Goal: Transaction & Acquisition: Book appointment/travel/reservation

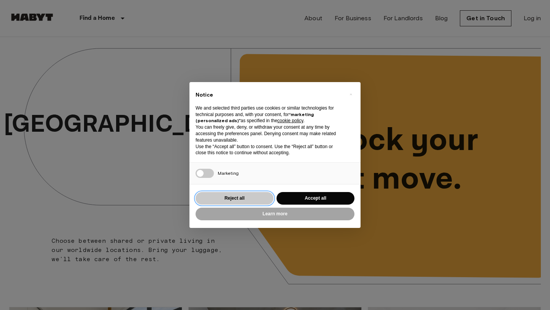
click at [230, 199] on button "Reject all" at bounding box center [234, 198] width 78 height 13
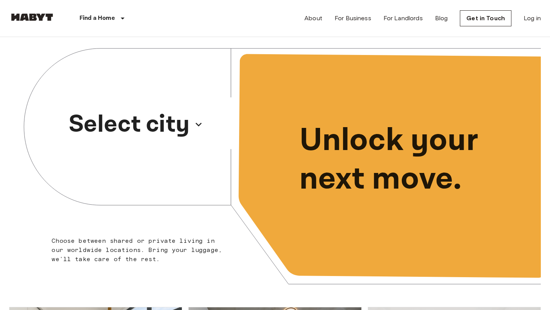
click at [183, 122] on p "Select city" at bounding box center [129, 124] width 121 height 37
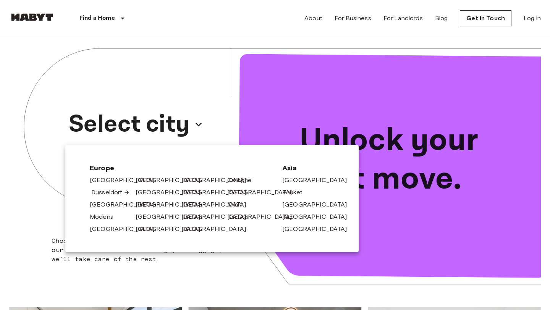
click at [102, 192] on link "Dusseldorf" at bounding box center [110, 192] width 39 height 9
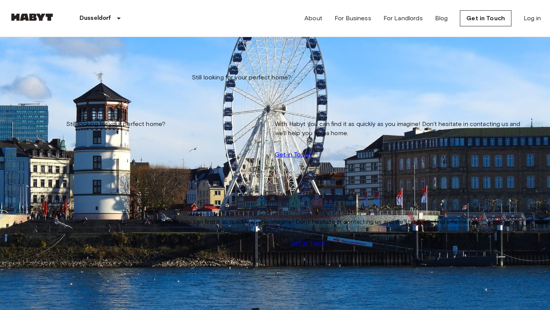
click at [58, 75] on input "Move-in date" at bounding box center [36, 78] width 54 height 8
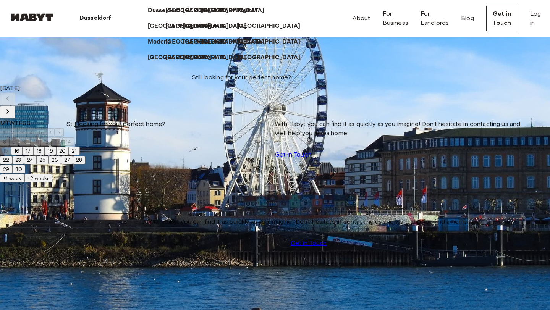
click at [139, 34] on div "Dusseldorf" at bounding box center [97, 18] width 84 height 37
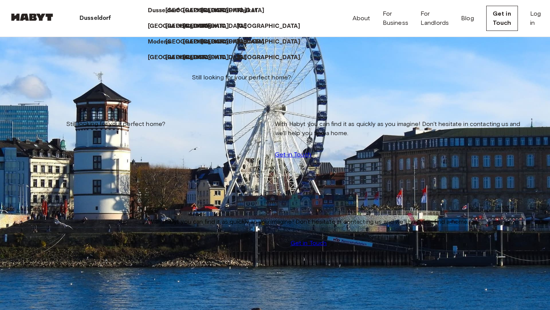
click at [139, 27] on div "Dusseldorf" at bounding box center [97, 18] width 84 height 37
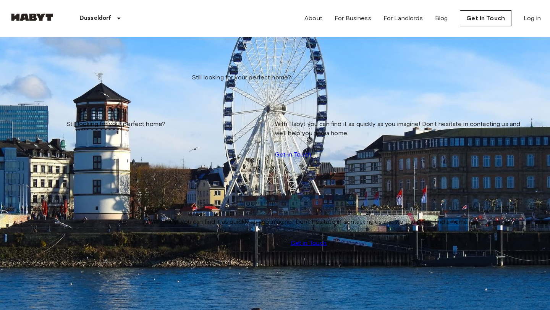
click at [63, 79] on input "Move-in date" at bounding box center [36, 78] width 54 height 8
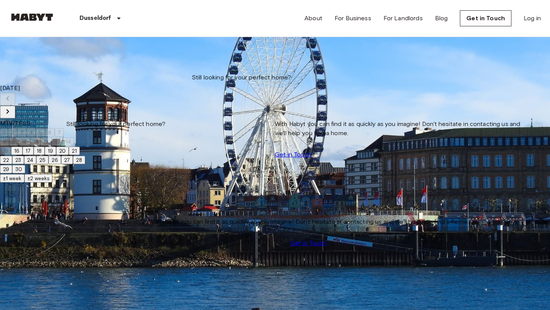
click at [63, 79] on input "Move-in date" at bounding box center [36, 78] width 54 height 8
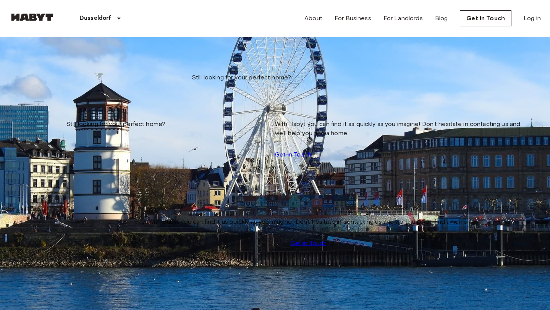
click at [63, 79] on input "Move-in date" at bounding box center [36, 78] width 54 height 8
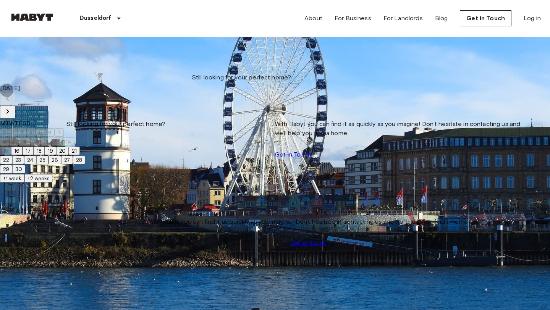
click at [9, 109] on icon "Next month" at bounding box center [7, 111] width 3 height 5
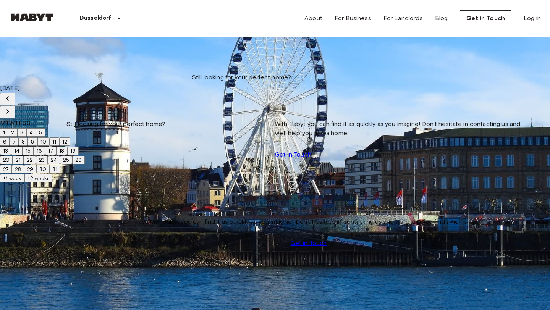
click at [12, 96] on icon "Previous month" at bounding box center [7, 98] width 9 height 9
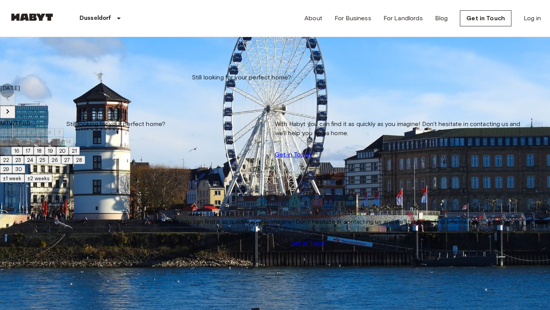
click at [12, 164] on button "22" at bounding box center [6, 160] width 12 height 8
type input "**********"
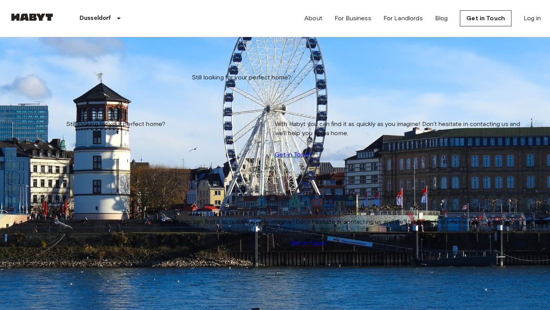
click at [207, 77] on div at bounding box center [275, 155] width 550 height 310
drag, startPoint x: 136, startPoint y: 99, endPoint x: 131, endPoint y: 118, distance: 19.3
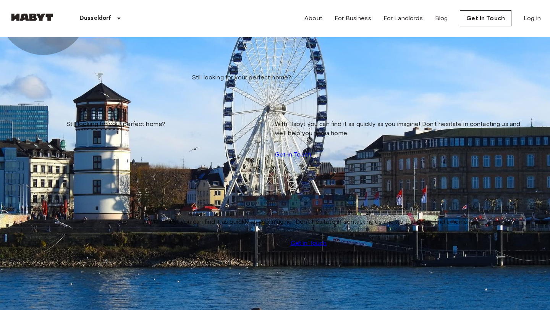
type input "**********"
click at [56, 78] on div at bounding box center [275, 155] width 550 height 310
click at [56, 78] on input "**********" at bounding box center [36, 78] width 54 height 8
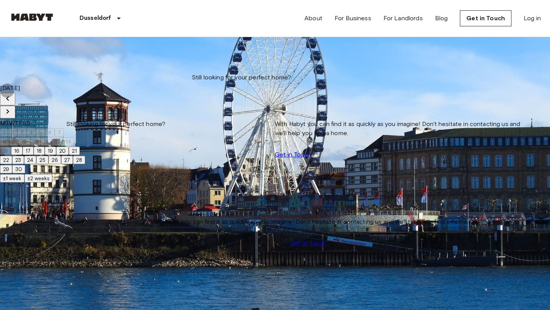
click at [25, 173] on button "30" at bounding box center [18, 169] width 13 height 8
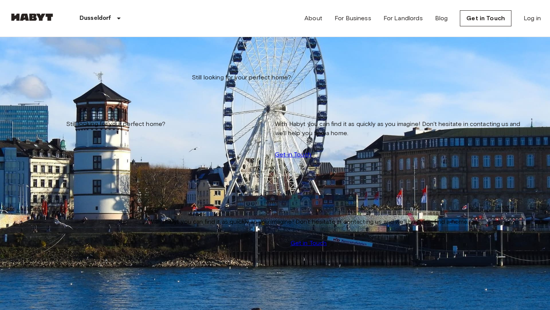
click at [63, 79] on input "**********" at bounding box center [36, 78] width 54 height 8
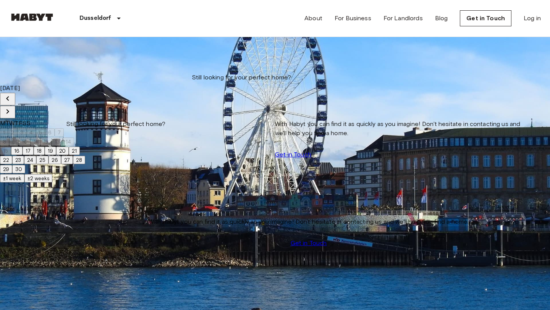
click at [85, 164] on button "28" at bounding box center [79, 160] width 12 height 8
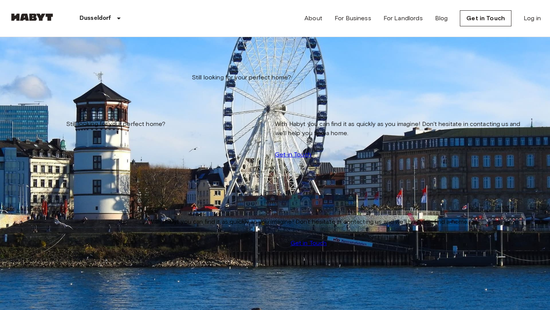
click at [74, 84] on div "**********" at bounding box center [274, 85] width 531 height 96
click at [63, 79] on input "**********" at bounding box center [36, 78] width 54 height 8
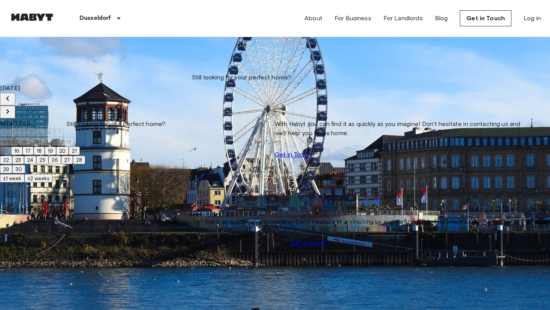
click at [12, 107] on icon "Next month" at bounding box center [7, 111] width 9 height 9
click at [8, 130] on button "1" at bounding box center [4, 132] width 8 height 8
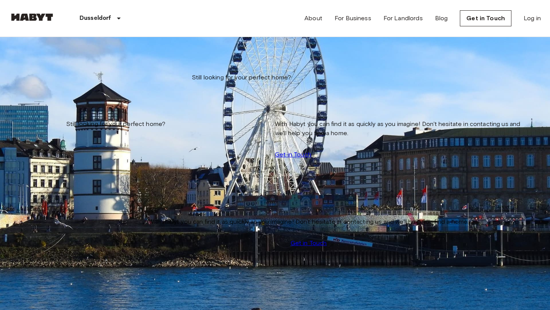
click at [90, 133] on div "**********" at bounding box center [274, 85] width 531 height 96
click at [45, 77] on input "**********" at bounding box center [36, 78] width 54 height 8
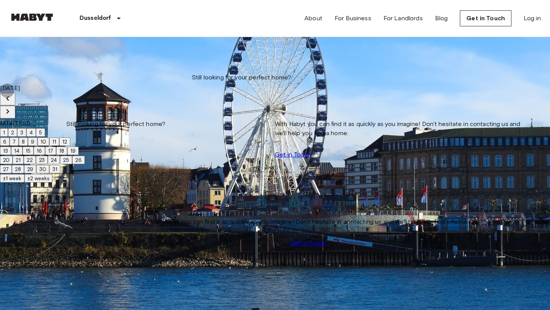
click at [49, 142] on button "10" at bounding box center [43, 141] width 12 height 8
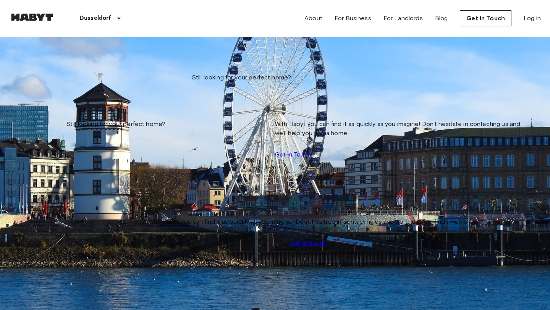
click at [61, 79] on input "**********" at bounding box center [36, 78] width 54 height 8
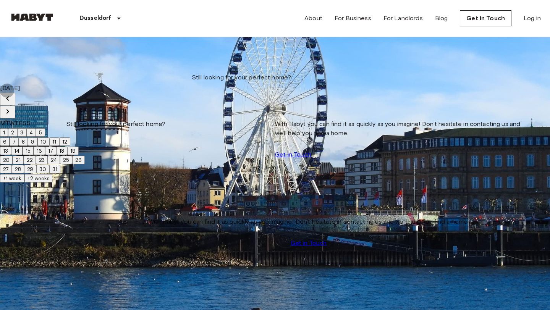
click at [70, 142] on button "12" at bounding box center [64, 141] width 11 height 8
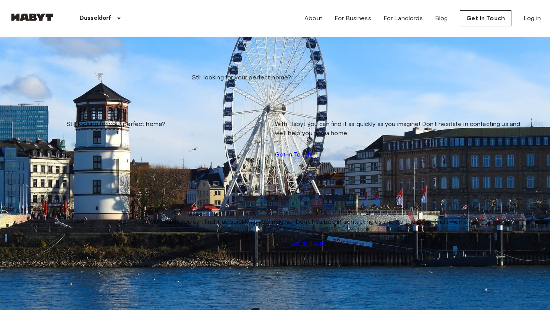
click at [63, 74] on input "**********" at bounding box center [36, 78] width 54 height 8
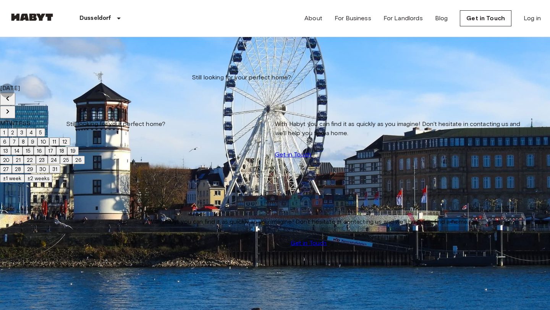
click at [34, 155] on button "15" at bounding box center [28, 151] width 11 height 8
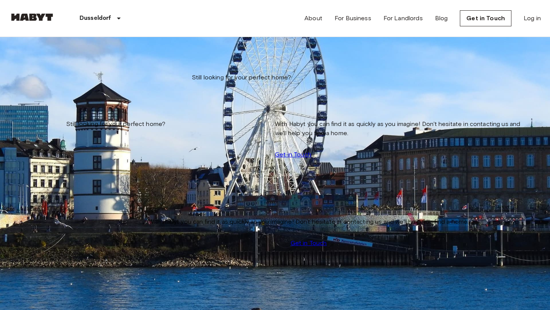
click at [60, 81] on input "**********" at bounding box center [36, 78] width 54 height 8
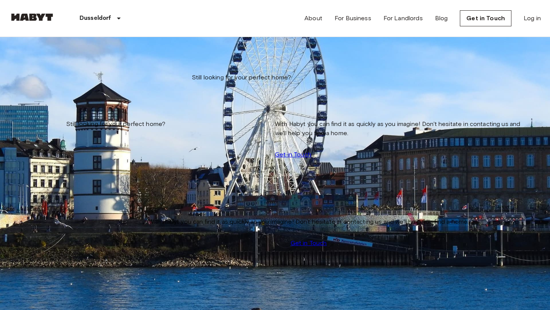
click at [54, 77] on input "**********" at bounding box center [36, 78] width 54 height 8
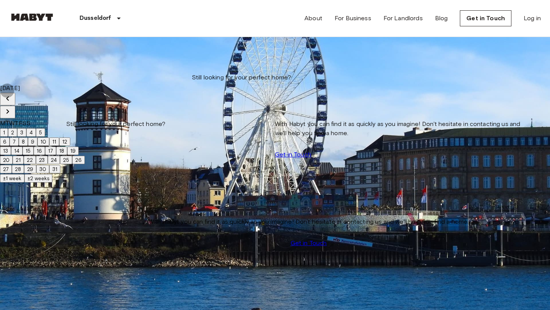
click at [36, 173] on button "29" at bounding box center [30, 169] width 12 height 8
type input "**********"
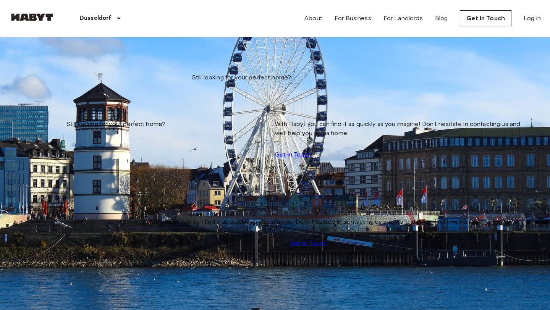
scroll to position [129, 0]
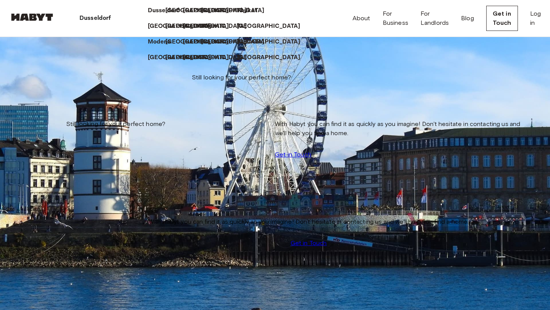
click at [91, 19] on p "Dusseldorf" at bounding box center [95, 18] width 32 height 9
click at [167, 31] on p "[GEOGRAPHIC_DATA]" at bounding box center [199, 26] width 64 height 9
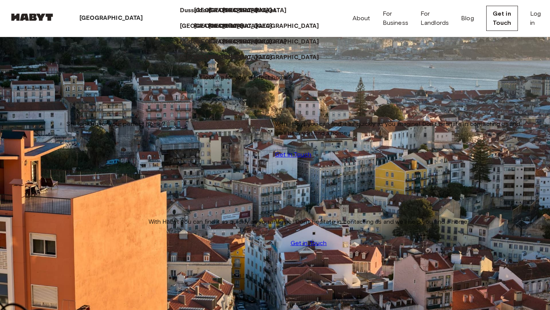
click at [143, 21] on div "Lisbon Europe Amsterdam Berlin Brussels Cologne Dusseldorf Frankfurt Graz Hambu…" at bounding box center [274, 18] width 531 height 37
click at [135, 14] on div "Lisbon Europe Amsterdam Berlin Brussels Cologne Dusseldorf Frankfurt Graz Hambu…" at bounding box center [274, 18] width 531 height 37
click at [99, 18] on div "[GEOGRAPHIC_DATA]" at bounding box center [113, 18] width 116 height 37
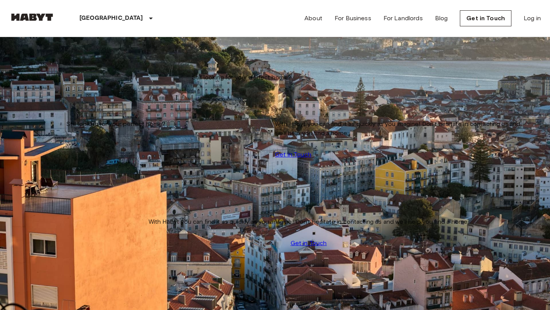
click at [44, 74] on input "Move-in date" at bounding box center [36, 78] width 54 height 8
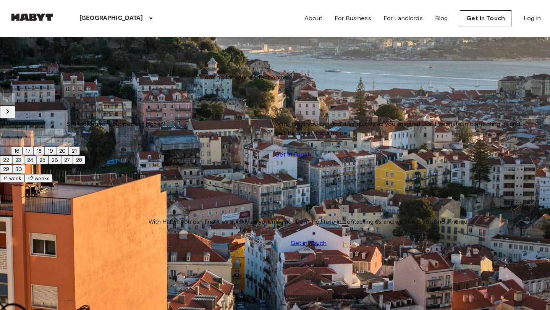
click at [12, 107] on icon "Next month" at bounding box center [7, 111] width 9 height 9
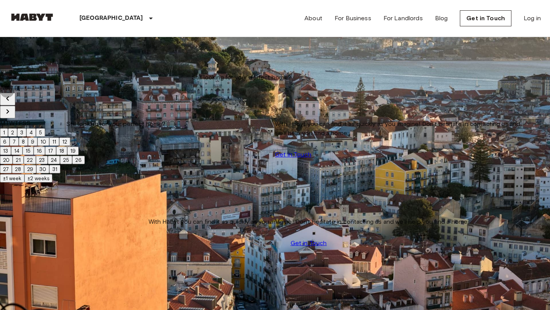
click at [8, 128] on button "1" at bounding box center [4, 132] width 8 height 8
type input "**********"
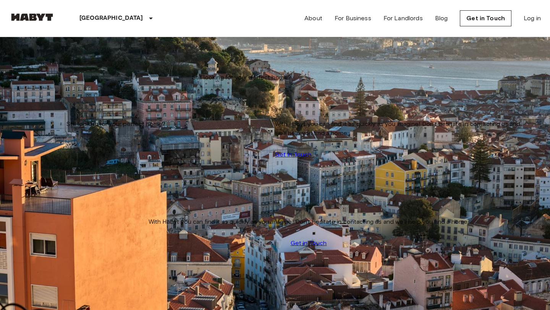
click at [222, 35] on div "Lisbon Europe Amsterdam Berlin Brussels Cologne Dusseldorf Frankfurt Graz Hambu…" at bounding box center [274, 18] width 531 height 37
drag, startPoint x: 267, startPoint y: 58, endPoint x: 98, endPoint y: 56, distance: 169.4
click at [98, 50] on span "Private rooms and apartments for rent in Lisbon" at bounding box center [175, 43] width 333 height 13
drag, startPoint x: 77, startPoint y: 54, endPoint x: 259, endPoint y: 53, distance: 182.4
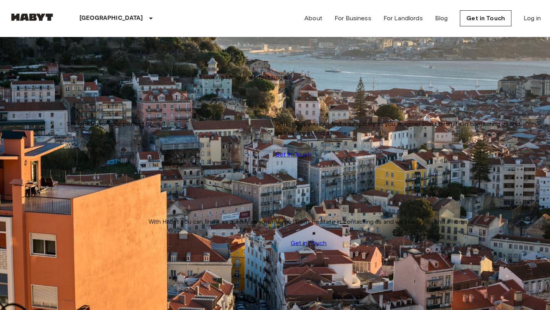
click at [259, 50] on span "Private rooms and apartments for rent in Lisbon" at bounding box center [175, 43] width 333 height 13
drag, startPoint x: 259, startPoint y: 54, endPoint x: 79, endPoint y: 52, distance: 180.9
click at [79, 50] on span "Private rooms and apartments for rent in Lisbon" at bounding box center [175, 43] width 333 height 13
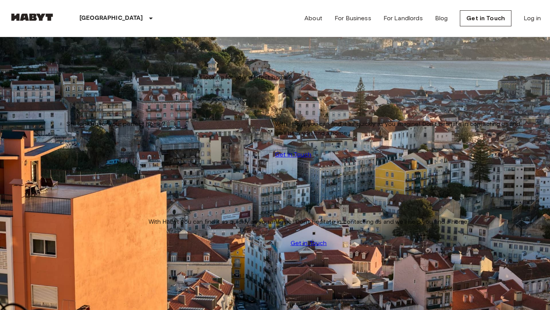
drag, startPoint x: 79, startPoint y: 51, endPoint x: 256, endPoint y: 47, distance: 177.1
click at [256, 47] on span "Private rooms and apartments for rent in Lisbon" at bounding box center [175, 43] width 333 height 13
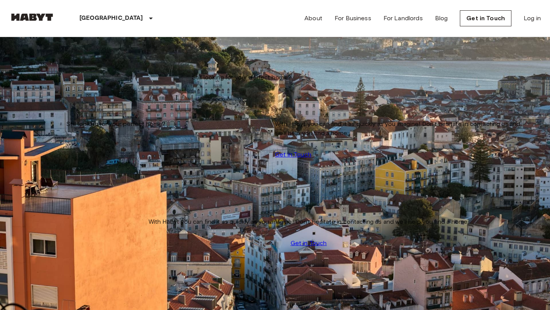
drag, startPoint x: 382, startPoint y: 152, endPoint x: 350, endPoint y: 133, distance: 37.3
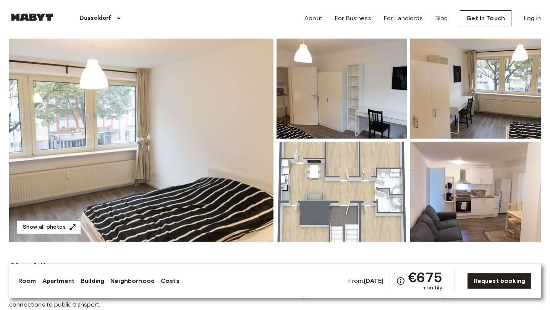
scroll to position [64, 0]
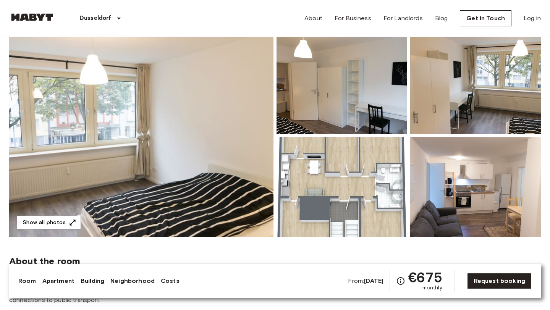
click at [233, 157] on img at bounding box center [141, 135] width 264 height 203
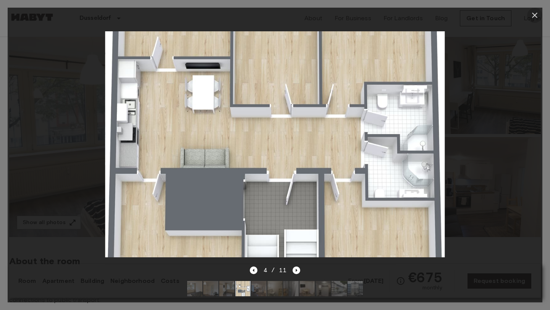
click at [536, 15] on icon "button" at bounding box center [534, 15] width 9 height 9
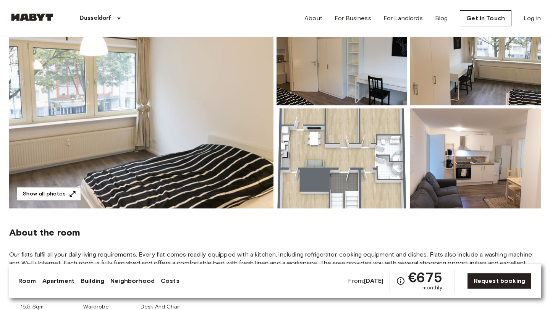
scroll to position [84, 0]
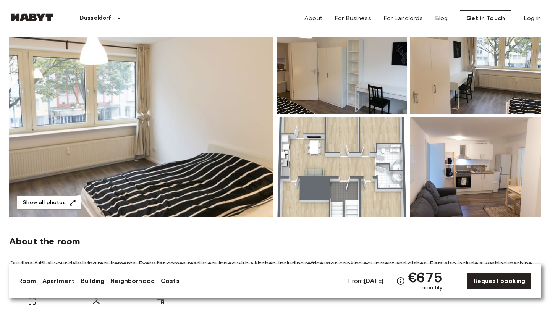
click at [214, 148] on img at bounding box center [141, 115] width 264 height 203
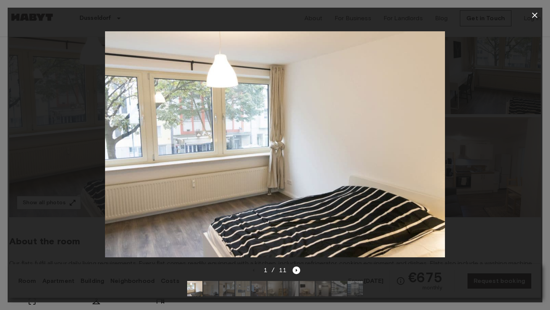
click at [214, 148] on img at bounding box center [274, 144] width 339 height 226
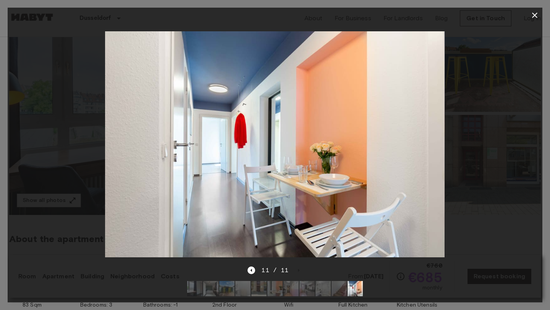
click at [527, 18] on div at bounding box center [275, 15] width 534 height 15
click at [540, 18] on button "button" at bounding box center [534, 15] width 15 height 15
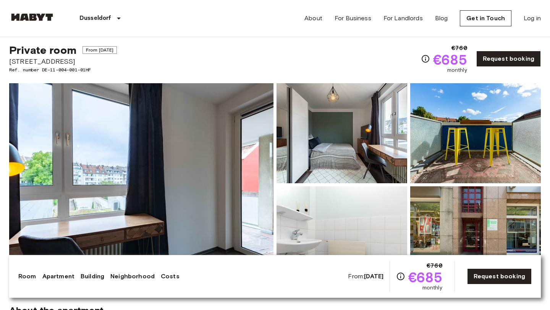
scroll to position [16, 0]
click at [186, 203] on img at bounding box center [141, 184] width 264 height 203
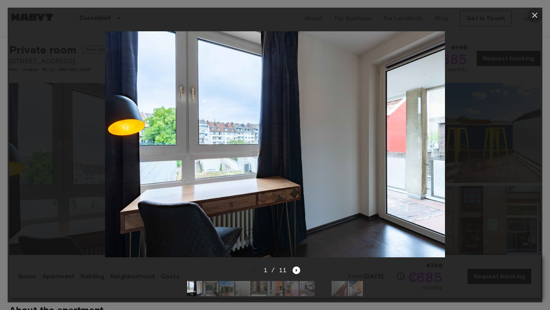
click at [535, 16] on icon "button" at bounding box center [534, 15] width 5 height 5
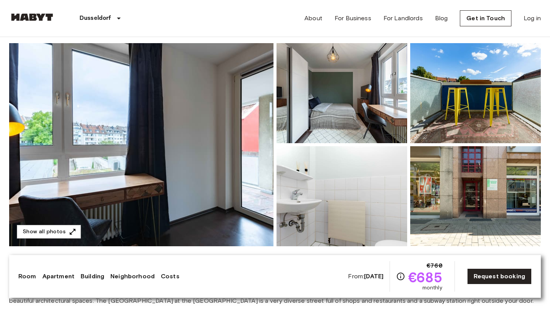
scroll to position [42, 0]
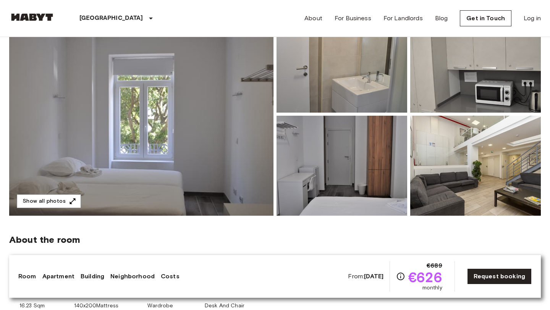
scroll to position [86, 0]
click at [221, 135] on img at bounding box center [141, 114] width 264 height 203
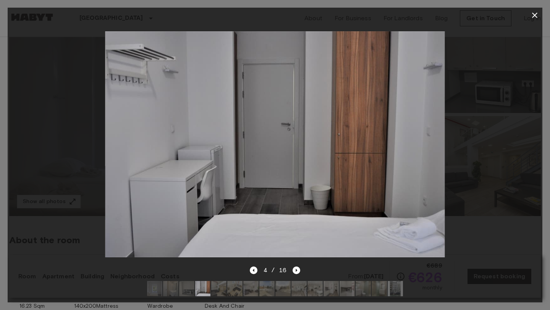
click at [535, 15] on icon "button" at bounding box center [534, 15] width 9 height 9
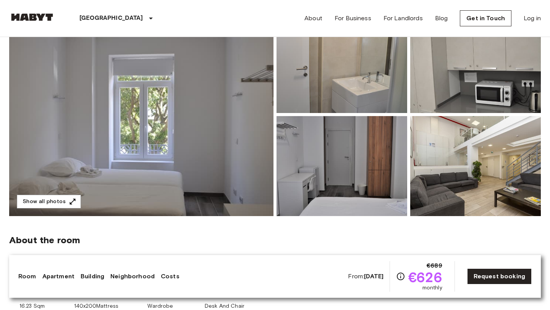
scroll to position [0, 0]
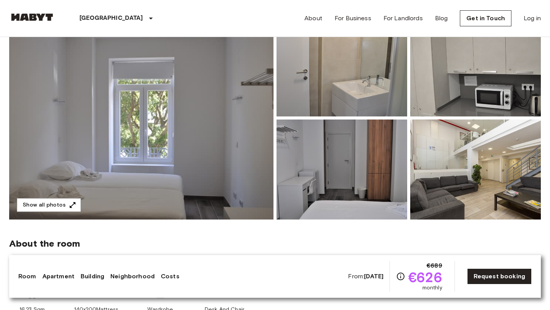
scroll to position [97, 0]
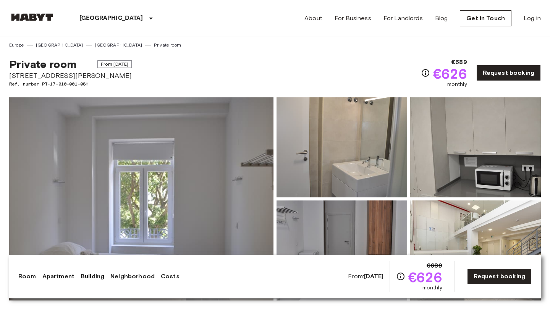
scroll to position [112, 0]
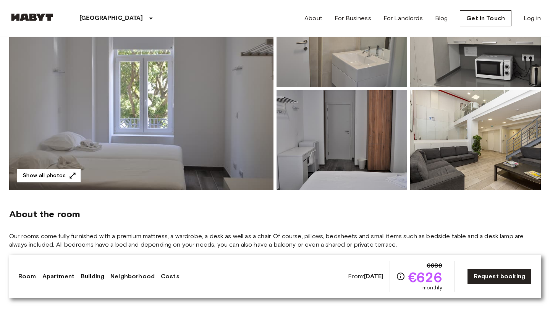
click at [465, 151] on img at bounding box center [475, 140] width 131 height 100
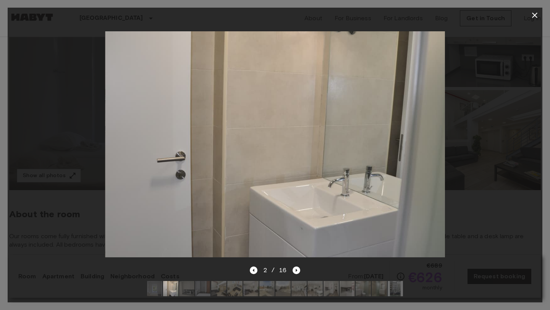
click at [527, 18] on div at bounding box center [275, 15] width 534 height 15
click at [529, 18] on button "button" at bounding box center [534, 15] width 15 height 15
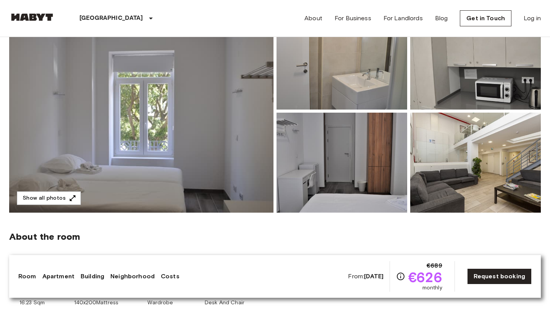
scroll to position [87, 0]
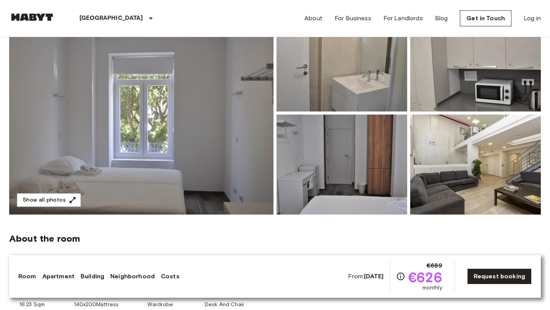
click at [220, 127] on img at bounding box center [141, 112] width 264 height 203
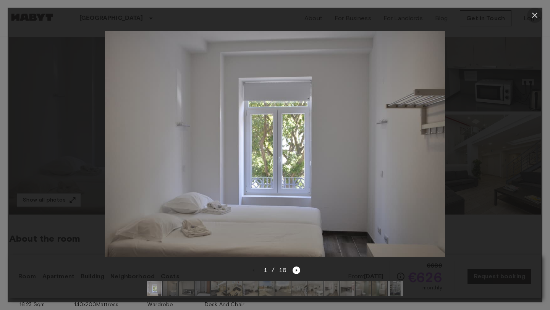
click at [535, 19] on icon "button" at bounding box center [534, 15] width 9 height 9
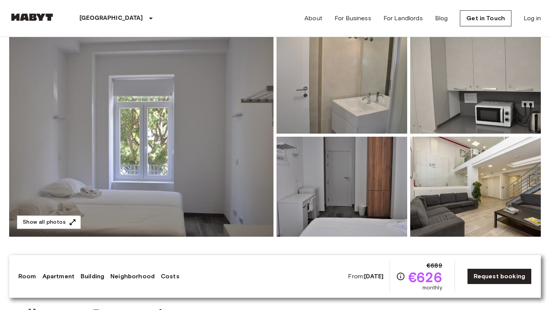
scroll to position [66, 0]
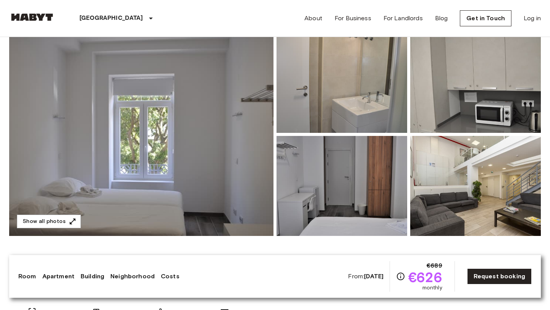
click at [239, 183] on img at bounding box center [141, 134] width 264 height 203
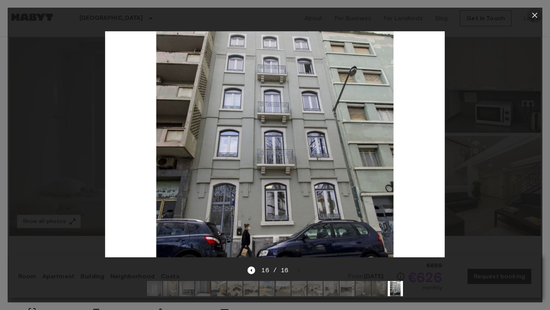
click at [534, 16] on icon "button" at bounding box center [534, 15] width 9 height 9
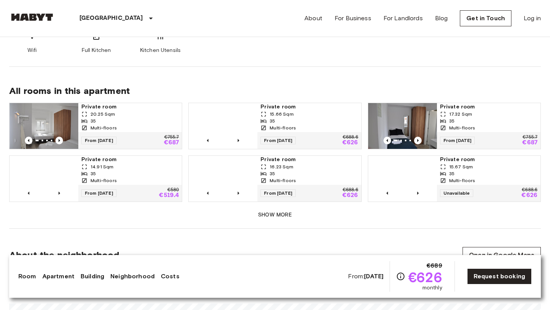
scroll to position [638, 0]
